Goal: Obtain resource: Download file/media

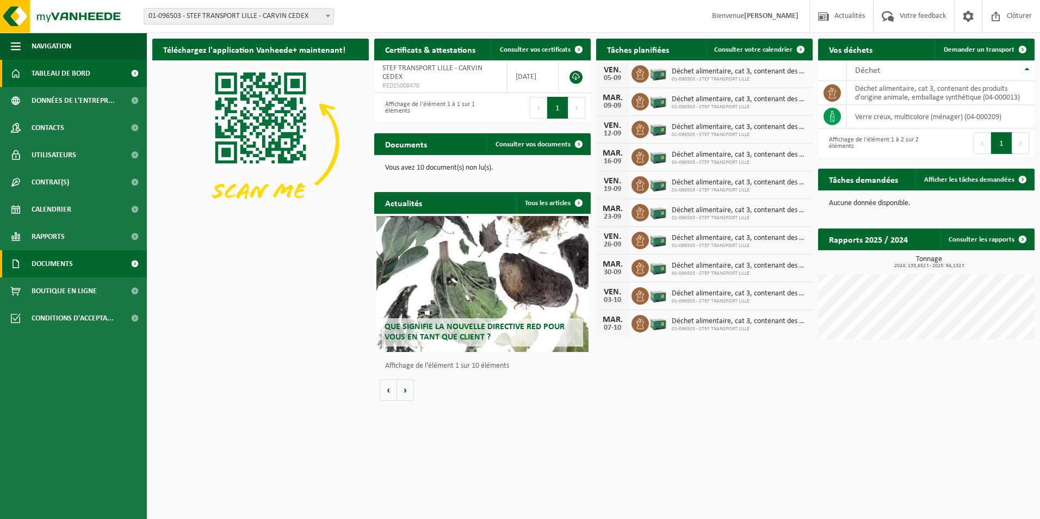
click at [131, 265] on span at bounding box center [134, 263] width 24 height 27
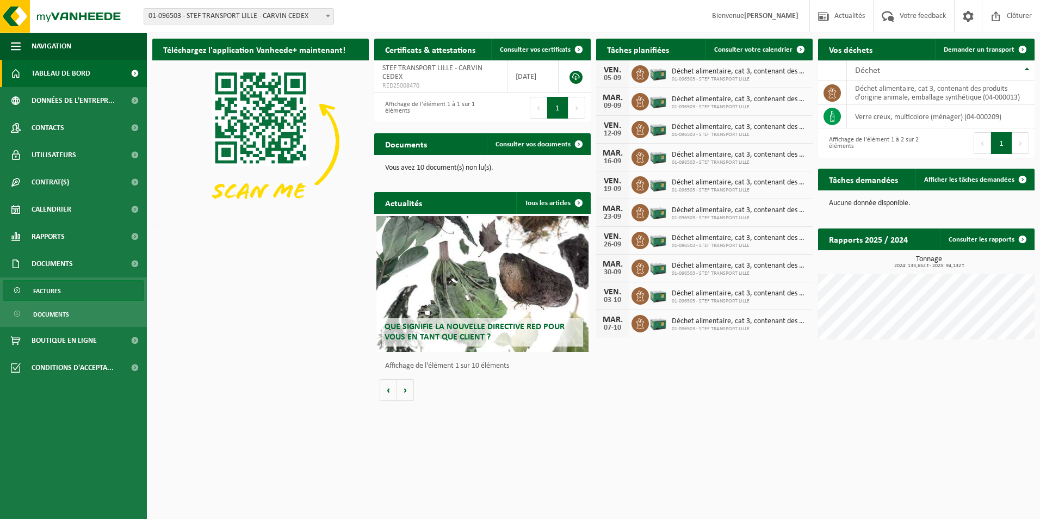
click at [56, 292] on span "Factures" at bounding box center [47, 291] width 28 height 21
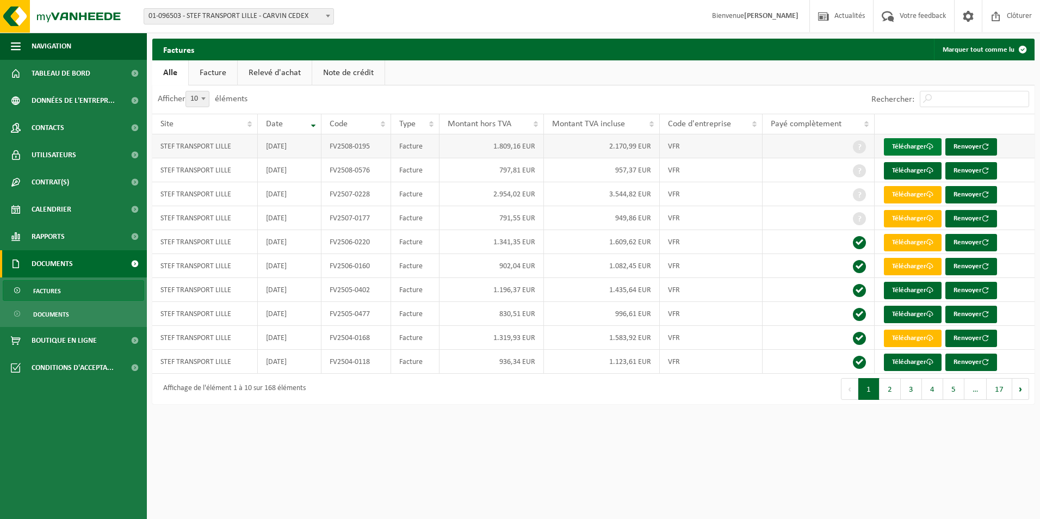
click at [925, 143] on link "Télécharger" at bounding box center [913, 146] width 58 height 17
